Goal: Task Accomplishment & Management: Complete application form

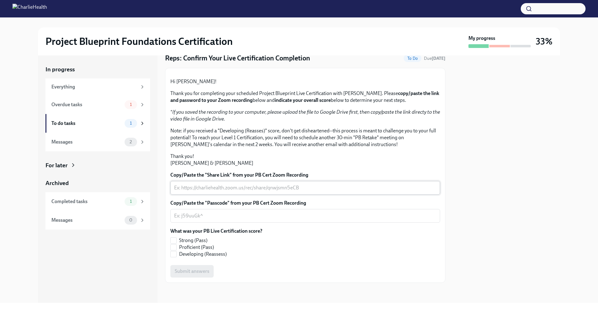
scroll to position [89, 0]
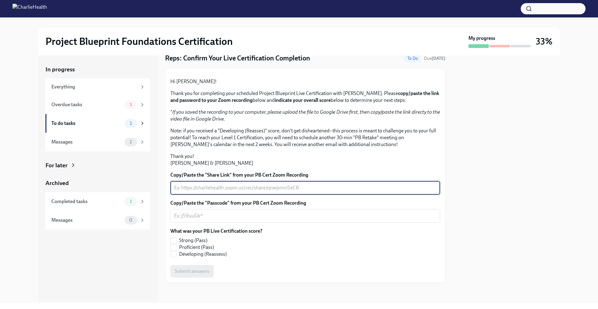
paste textarea "[URL][DOMAIN_NAME]"
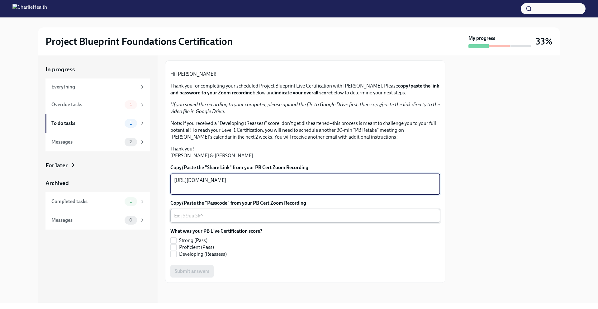
type textarea "[URL][DOMAIN_NAME]"
click at [236, 220] on textarea "Copy/Paste the "Passcode" from your PB Cert Zoom Recording" at bounding box center [305, 215] width 262 height 7
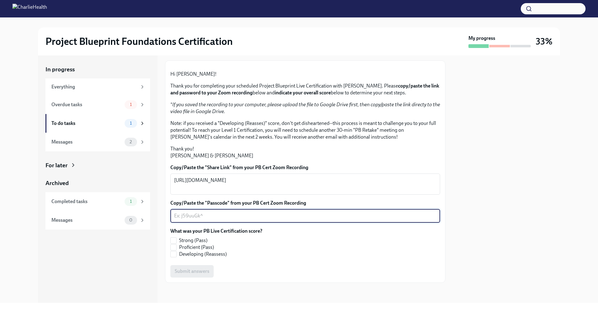
paste textarea "eR@.5U5D"
type textarea "eR@.5U5D"
click at [174, 250] on input "Proficient (Pass)" at bounding box center [174, 247] width 6 height 6
checkbox input "true"
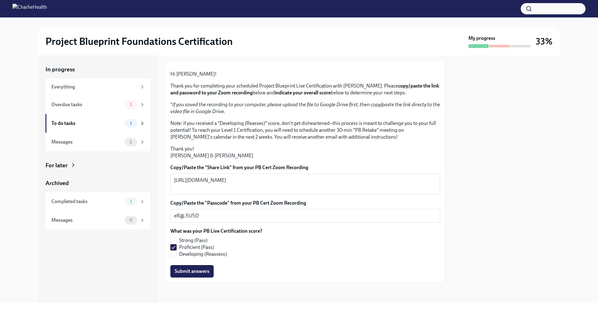
scroll to position [96, 0]
click at [196, 270] on span "Submit answers" at bounding box center [192, 271] width 35 height 6
click at [86, 107] on div "Overdue tasks" at bounding box center [86, 104] width 71 height 7
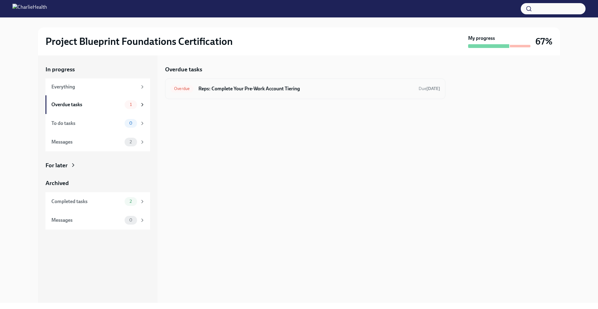
click at [259, 95] on div "Overdue Reps: Complete Your Pre-Work Account Tiering Due [DATE]" at bounding box center [305, 88] width 280 height 21
click at [178, 90] on span "Overdue" at bounding box center [181, 88] width 23 height 5
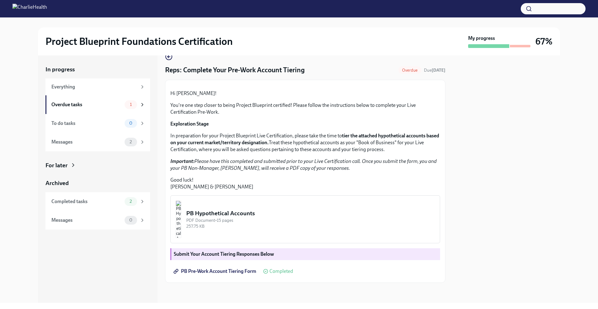
scroll to position [77, 0]
click at [107, 140] on div "Messages" at bounding box center [86, 142] width 71 height 7
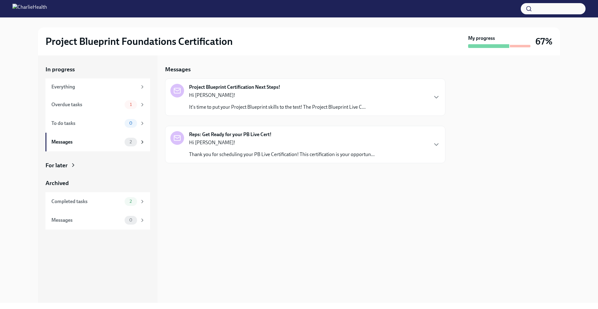
click at [216, 100] on div "Hi [PERSON_NAME]! It's time to put your Project Blueprint skills to the test! T…" at bounding box center [277, 101] width 177 height 19
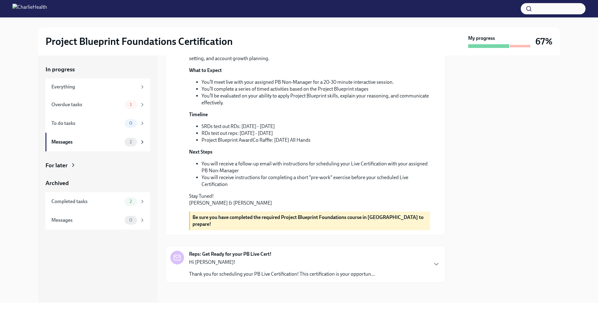
scroll to position [144, 0]
click at [265, 256] on strong "Reps: Get Ready for your PB Live Cert!" at bounding box center [230, 254] width 83 height 7
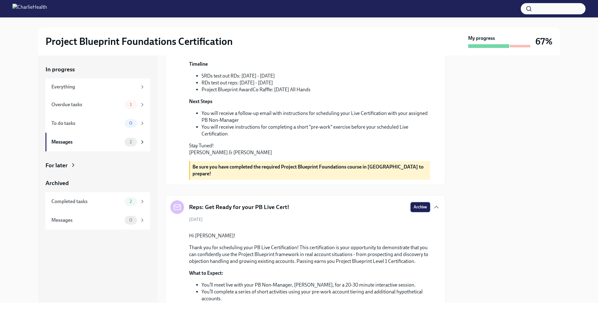
click at [418, 210] on span "Archive" at bounding box center [420, 207] width 13 height 6
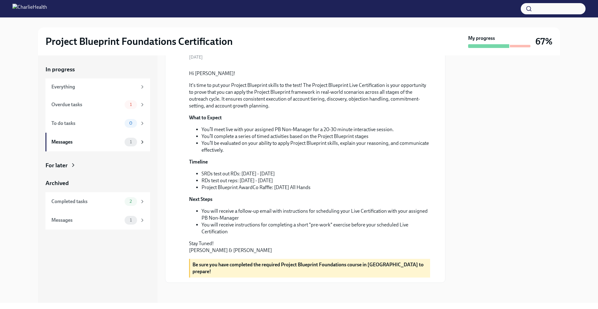
scroll to position [0, 0]
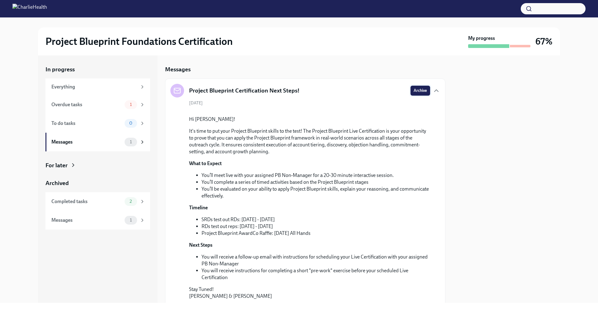
click at [418, 90] on span "Archive" at bounding box center [420, 91] width 13 height 6
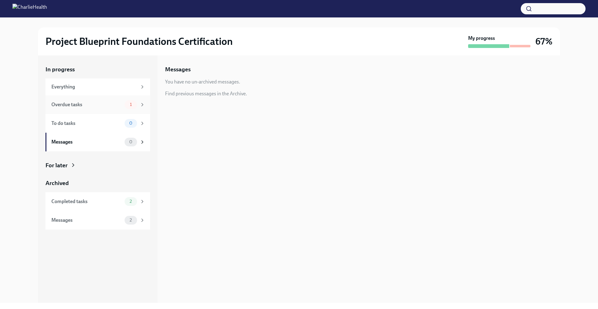
click at [101, 106] on div "Overdue tasks" at bounding box center [86, 104] width 71 height 7
click at [391, 89] on h6 "Reps: Complete Your Pre-Work Account Tiering" at bounding box center [305, 88] width 215 height 7
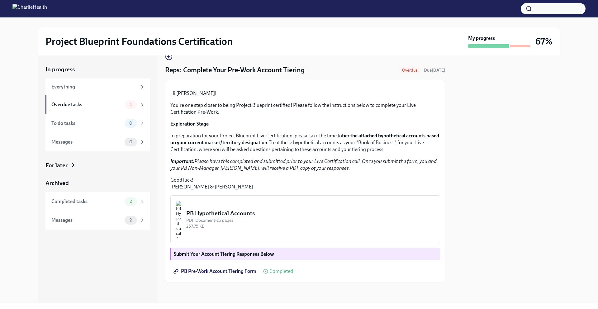
scroll to position [77, 0]
click at [320, 267] on div "PB Pre-Work Account Tiering Form Completed" at bounding box center [305, 271] width 270 height 12
click at [329, 232] on button "PB Hypothetical Accounts PDF Document • 15 pages 257.75 KB" at bounding box center [305, 219] width 270 height 48
